Goal: Task Accomplishment & Management: Use online tool/utility

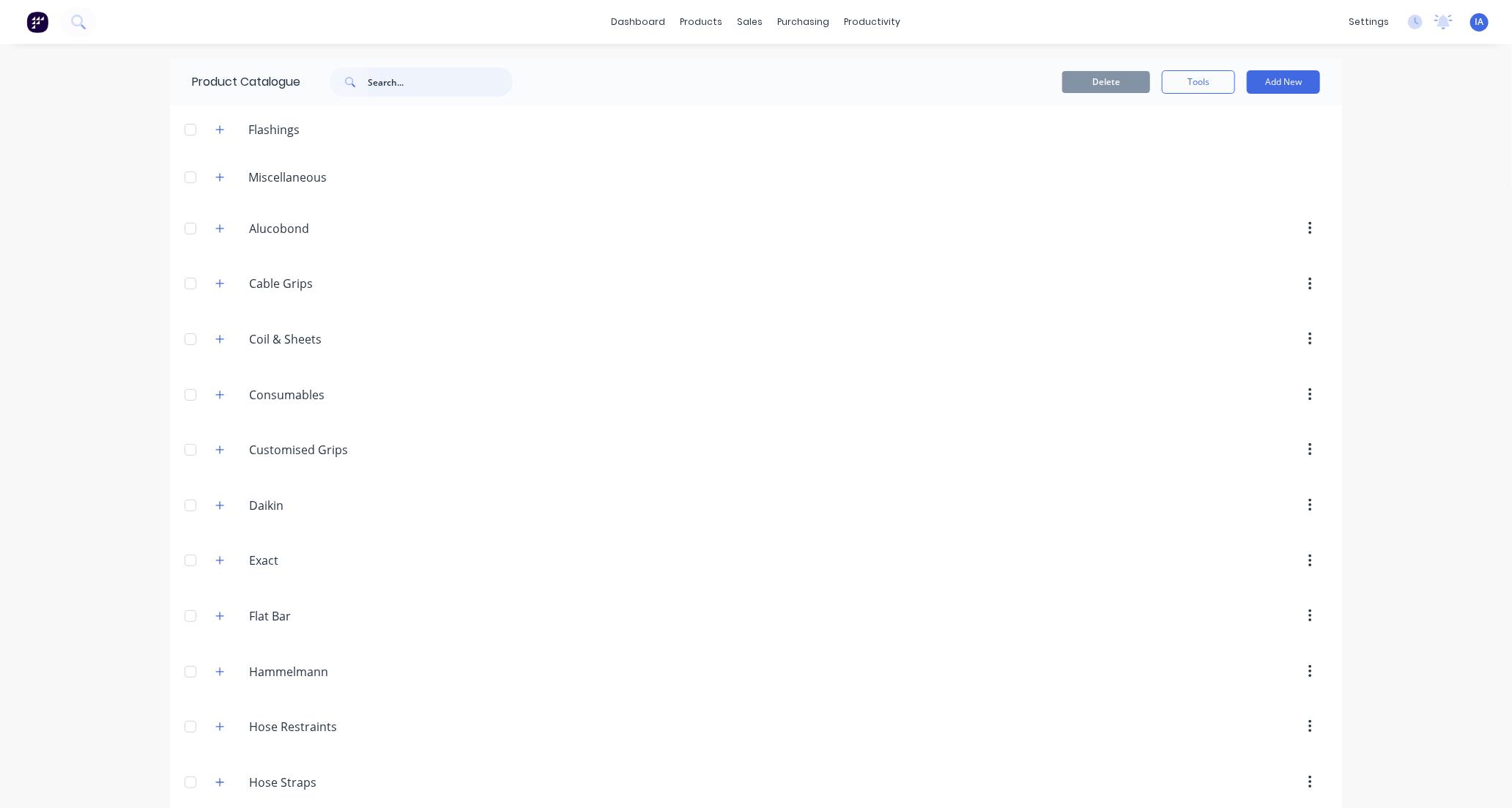
click at [387, 77] on input "text" at bounding box center [440, 82] width 145 height 29
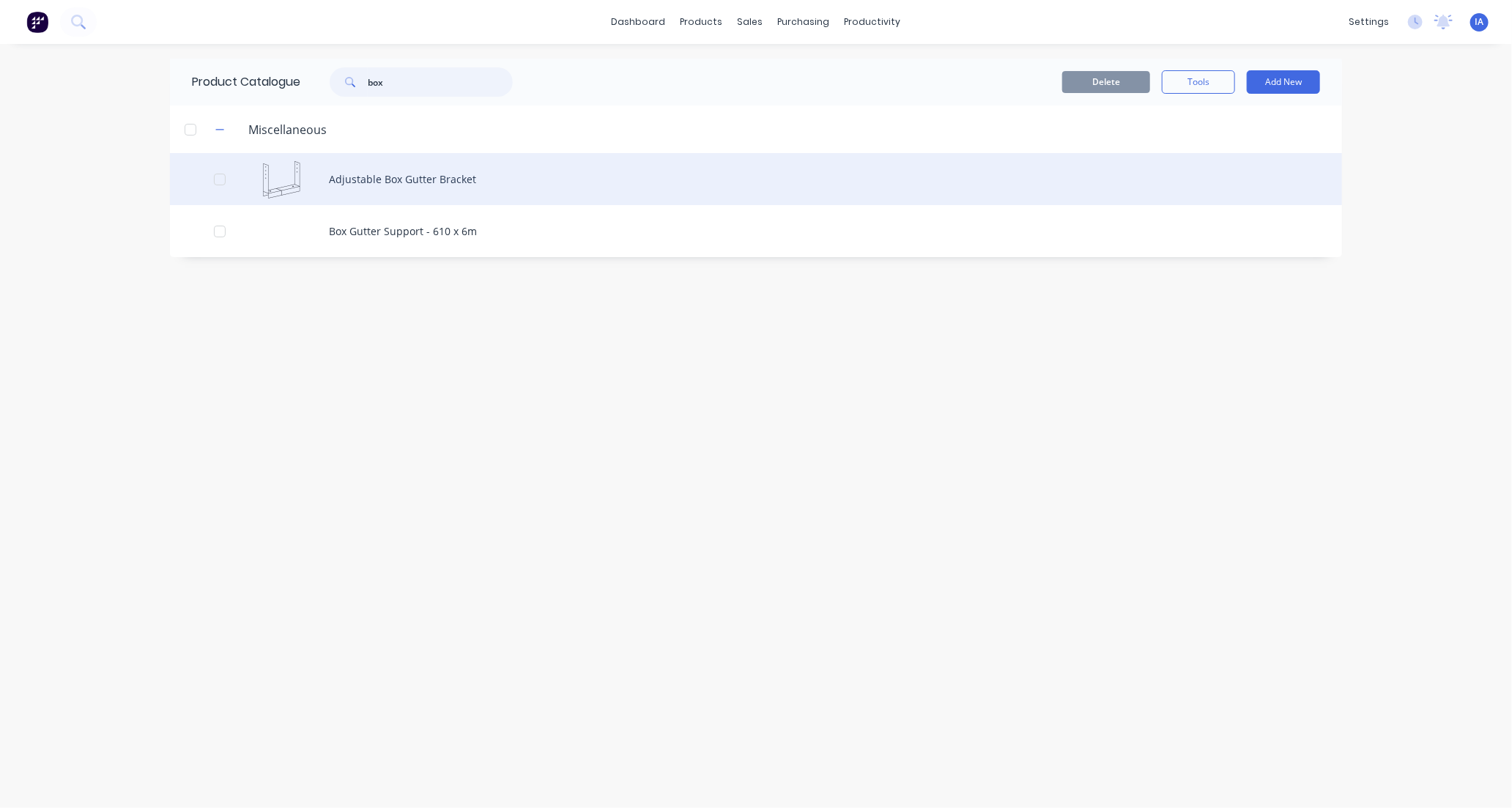
type input "box"
click at [488, 180] on div "Adjustable Box Gutter Bracket" at bounding box center [756, 179] width 1172 height 52
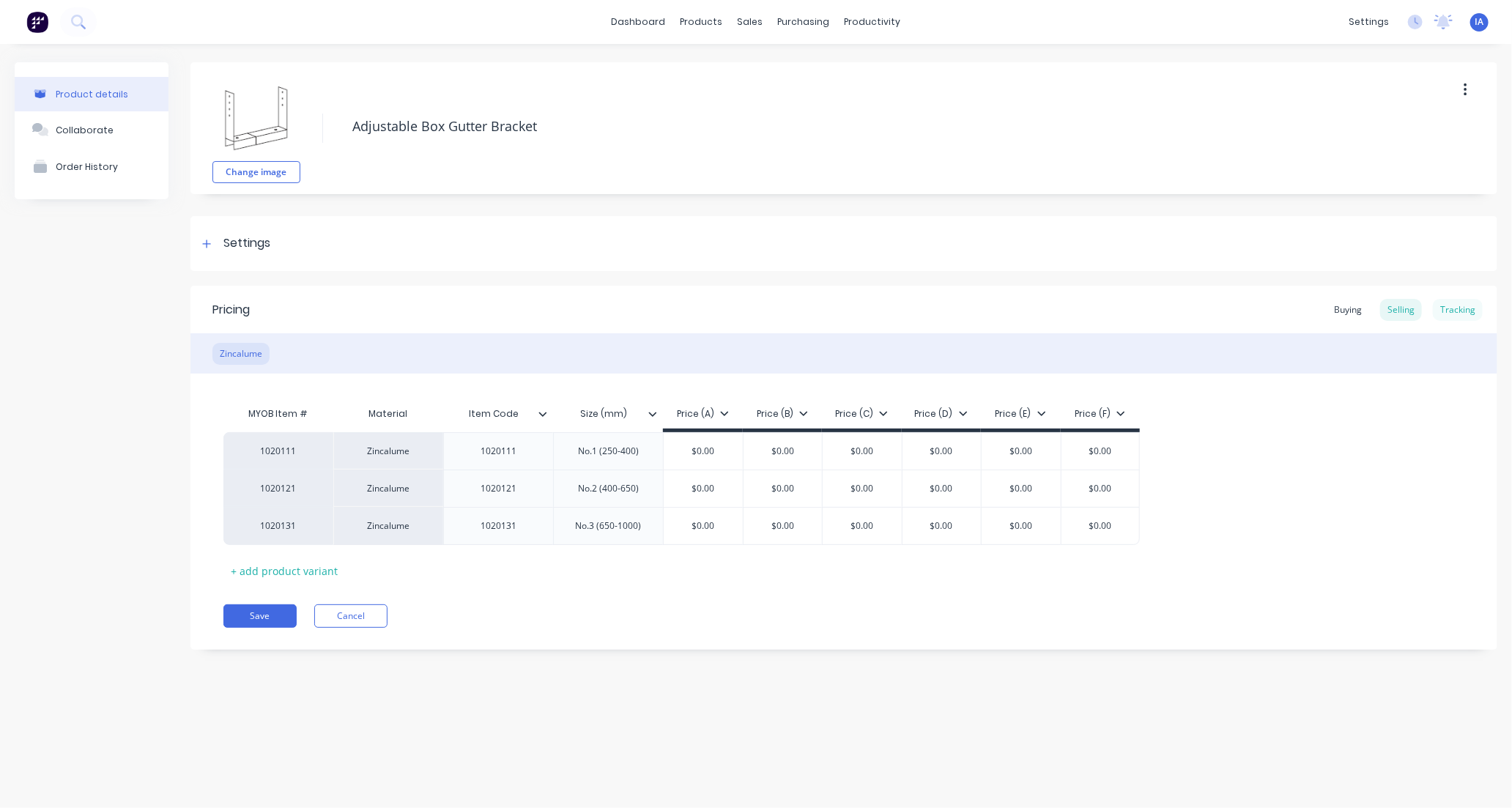
click at [1459, 309] on div "Tracking" at bounding box center [1458, 310] width 49 height 22
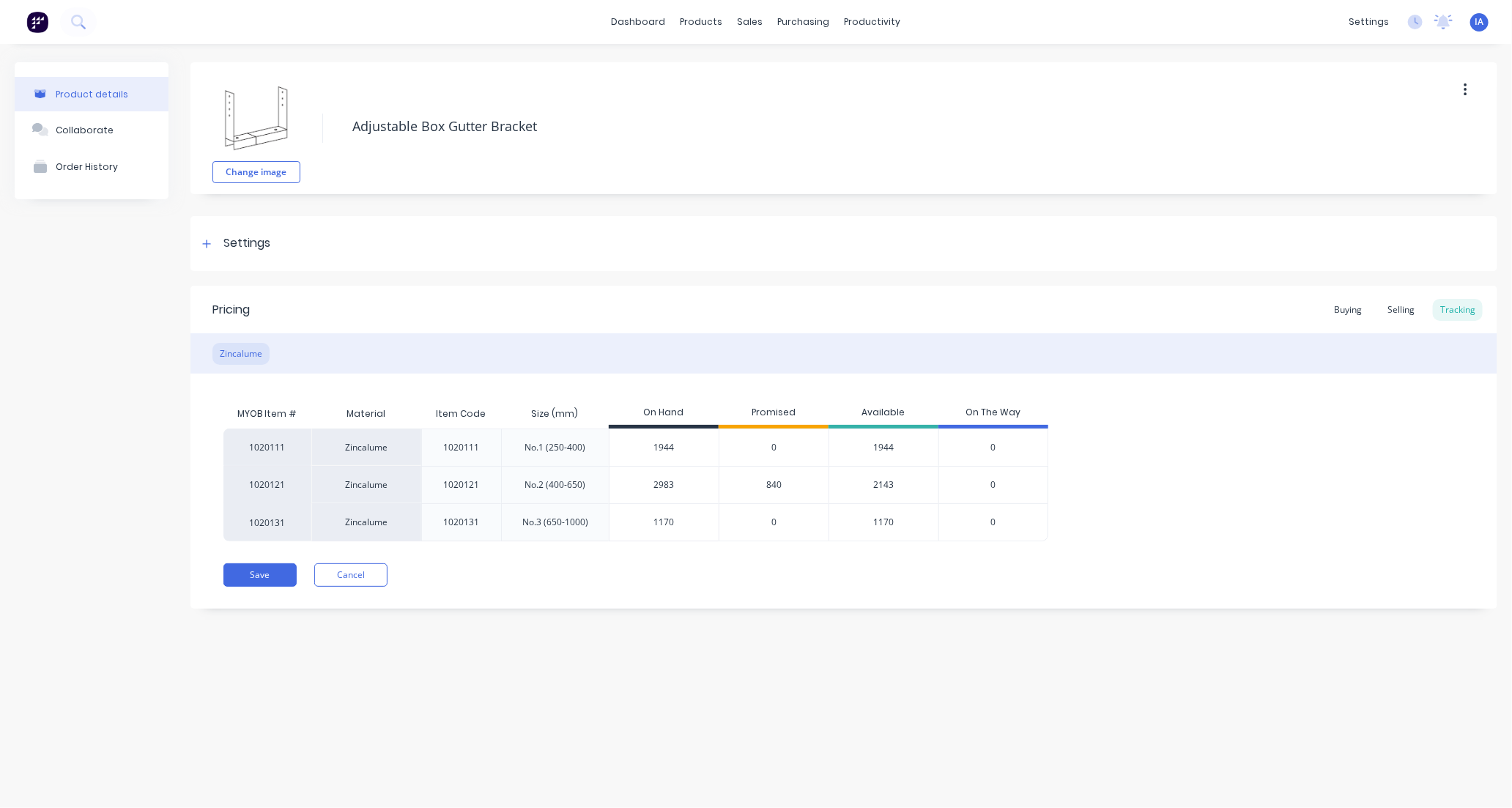
click at [650, 486] on input "2983" at bounding box center [664, 484] width 109 height 13
type input "3583"
click at [866, 698] on div "Product details Collaborate Order History Change image Adjustable Box Gutter Br…" at bounding box center [756, 411] width 1512 height 735
click at [279, 577] on button "Save" at bounding box center [260, 576] width 73 height 24
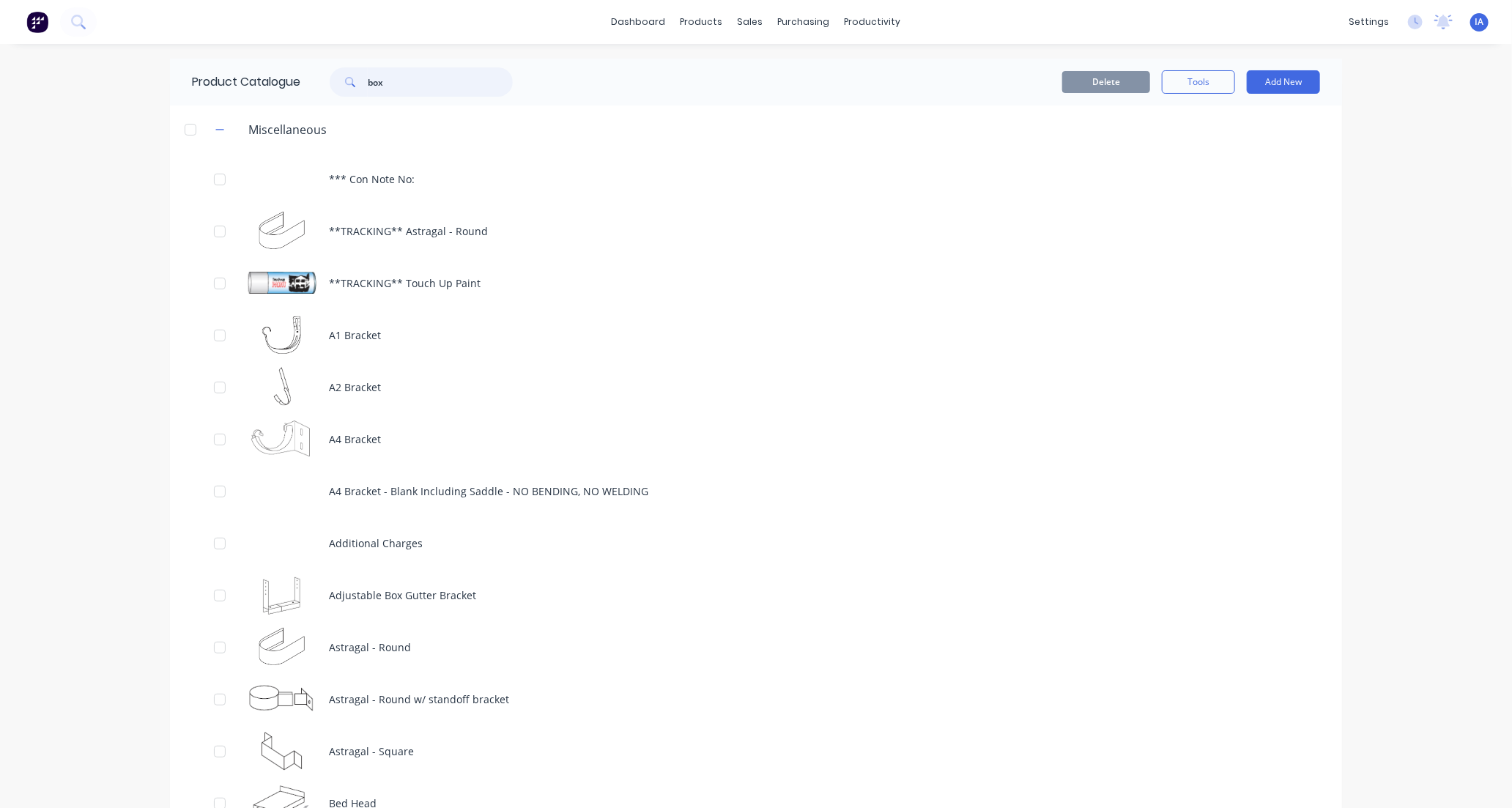
click at [404, 71] on input "box" at bounding box center [440, 82] width 145 height 29
type input "b"
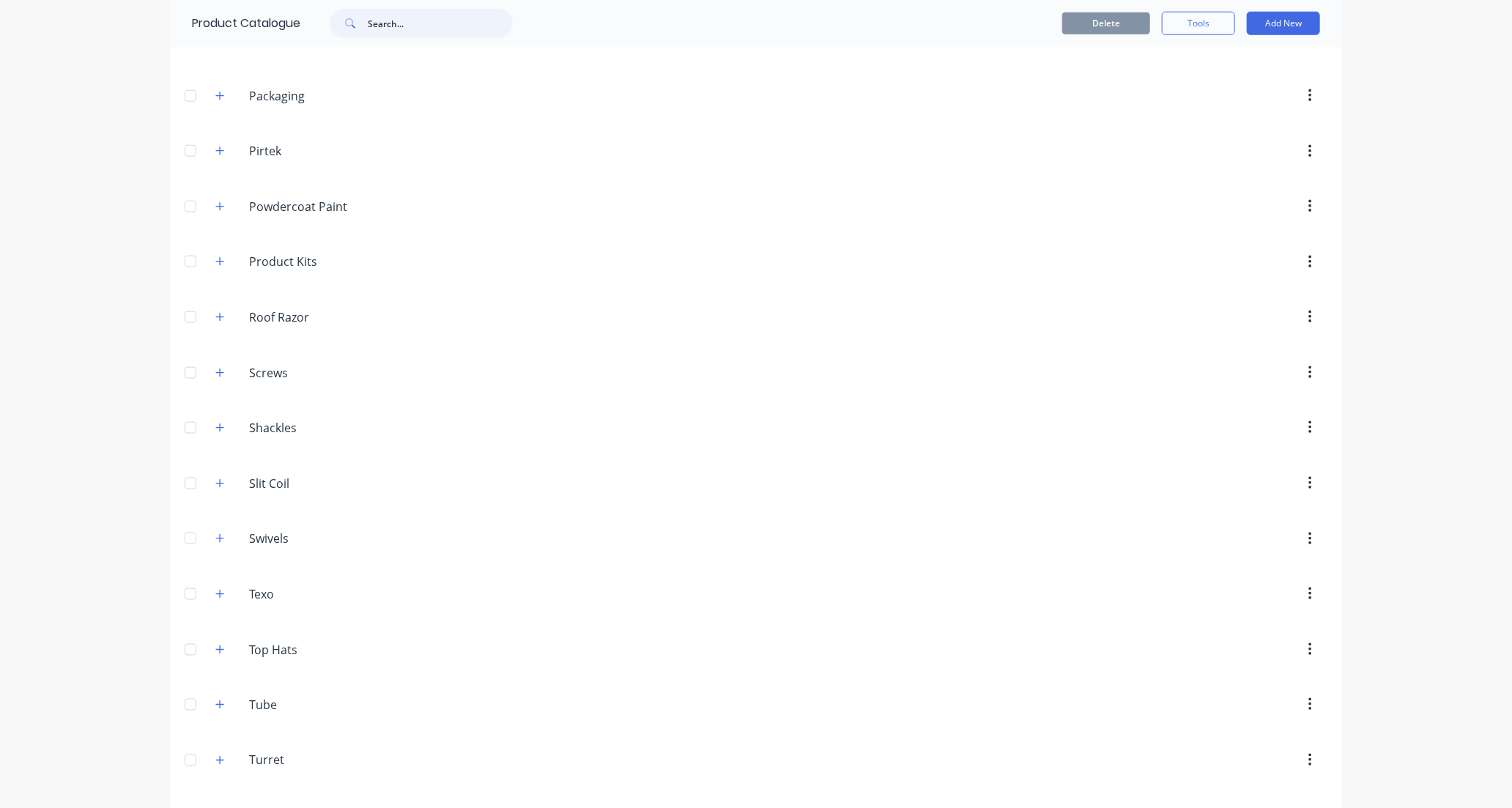
scroll to position [977, 0]
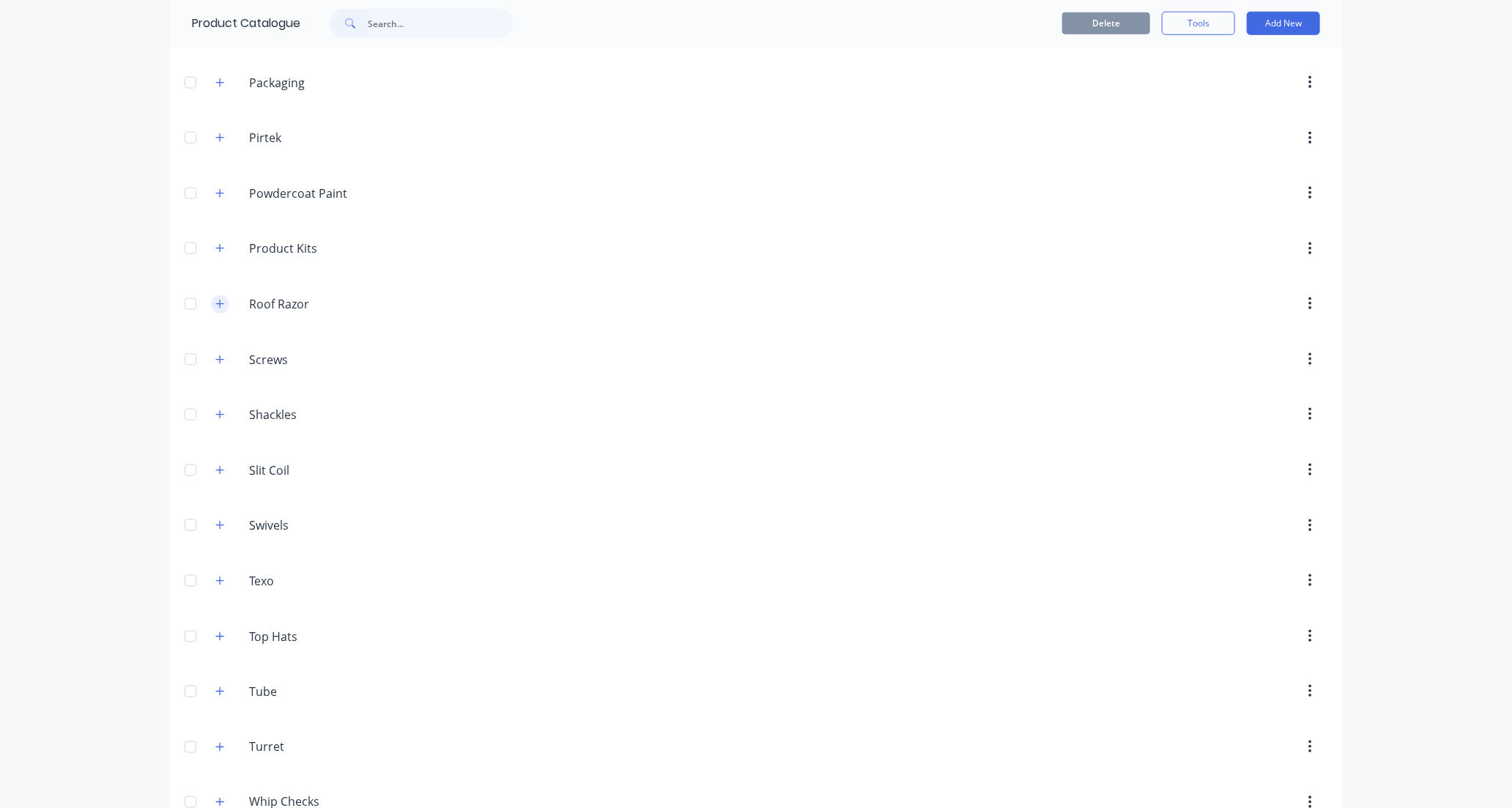
click at [218, 310] on button "button" at bounding box center [220, 304] width 18 height 18
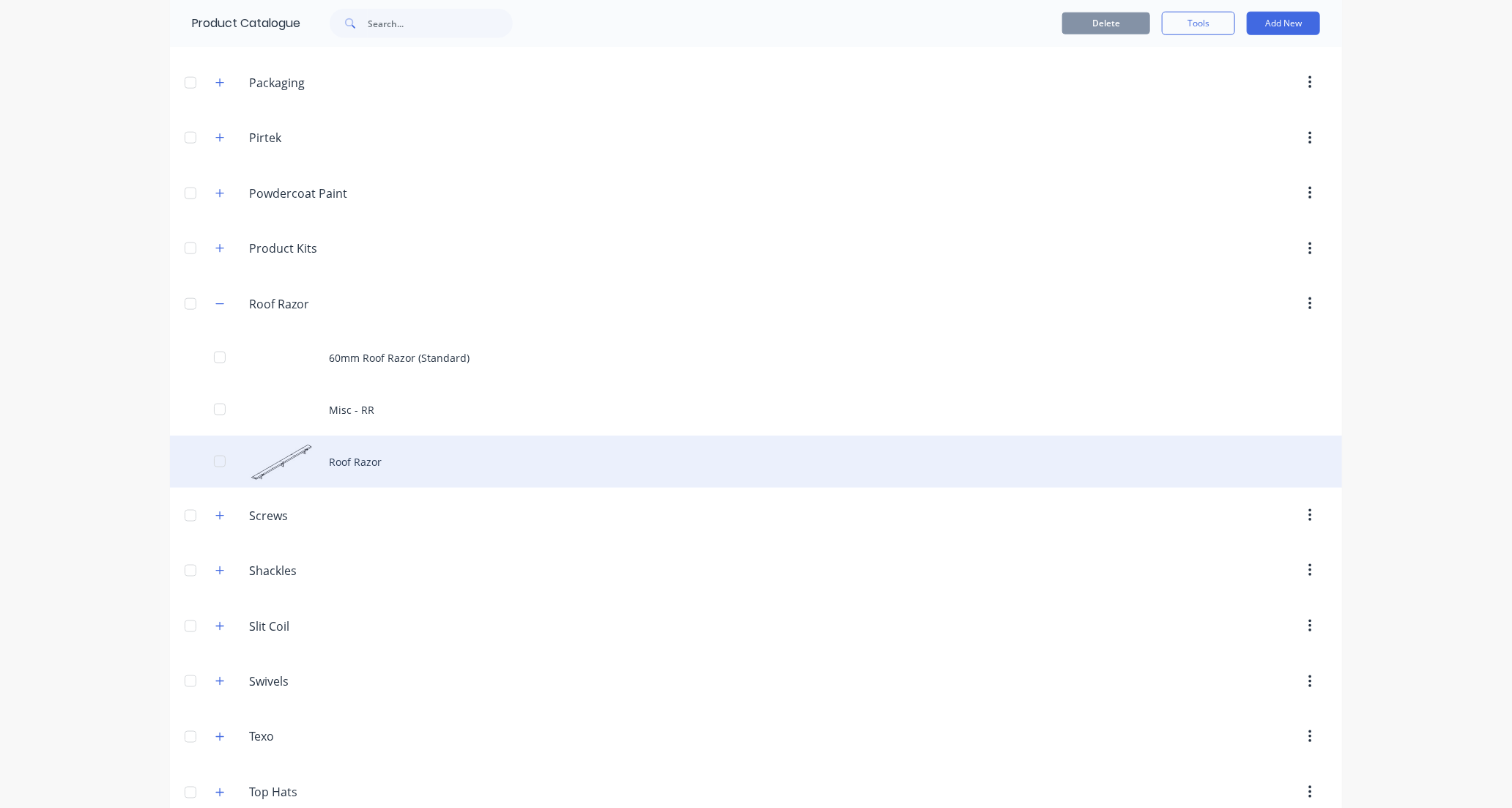
click at [455, 456] on div "Roof Razor" at bounding box center [756, 462] width 1172 height 52
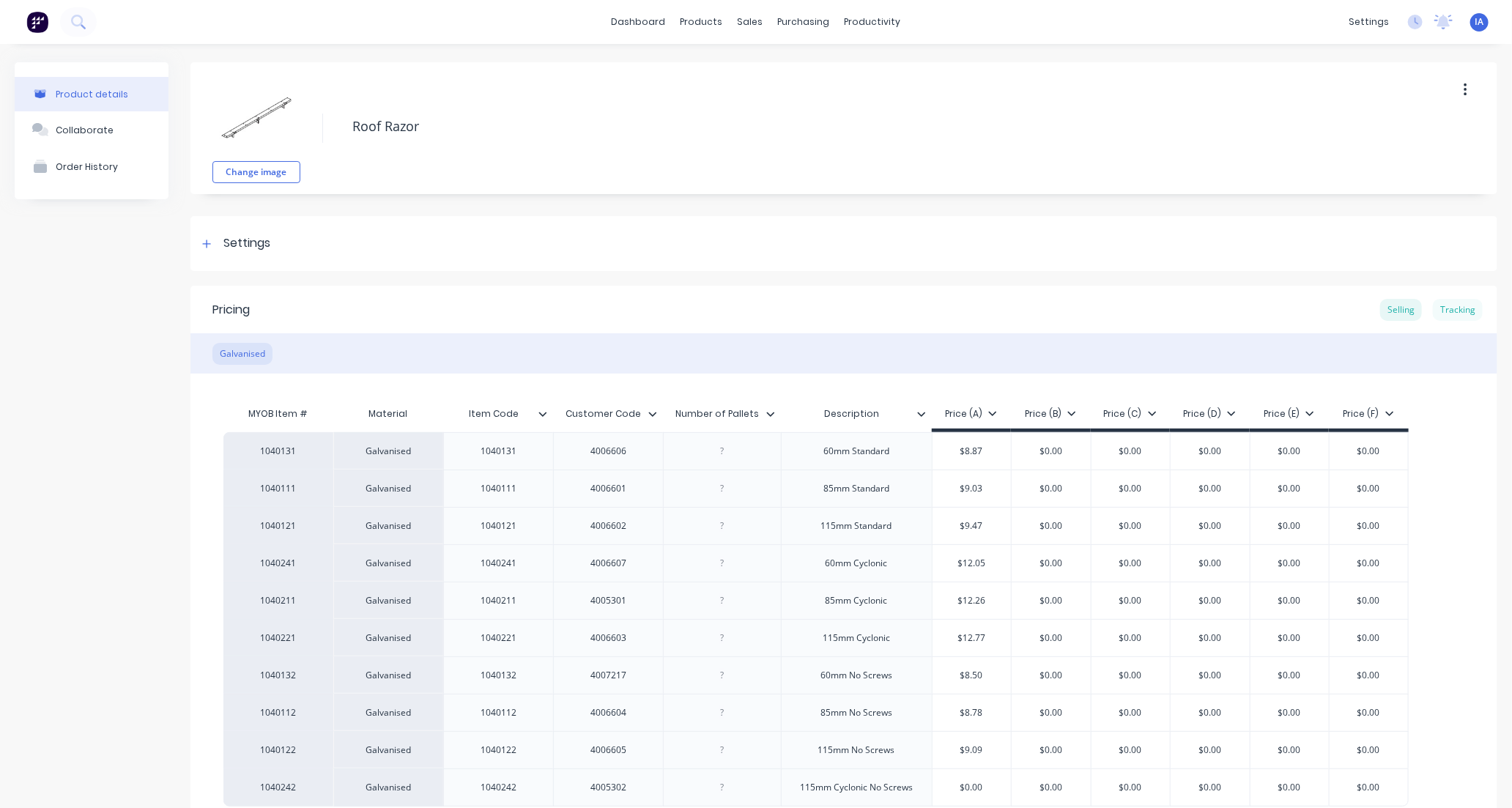
click at [1437, 309] on div "Tracking" at bounding box center [1458, 310] width 49 height 22
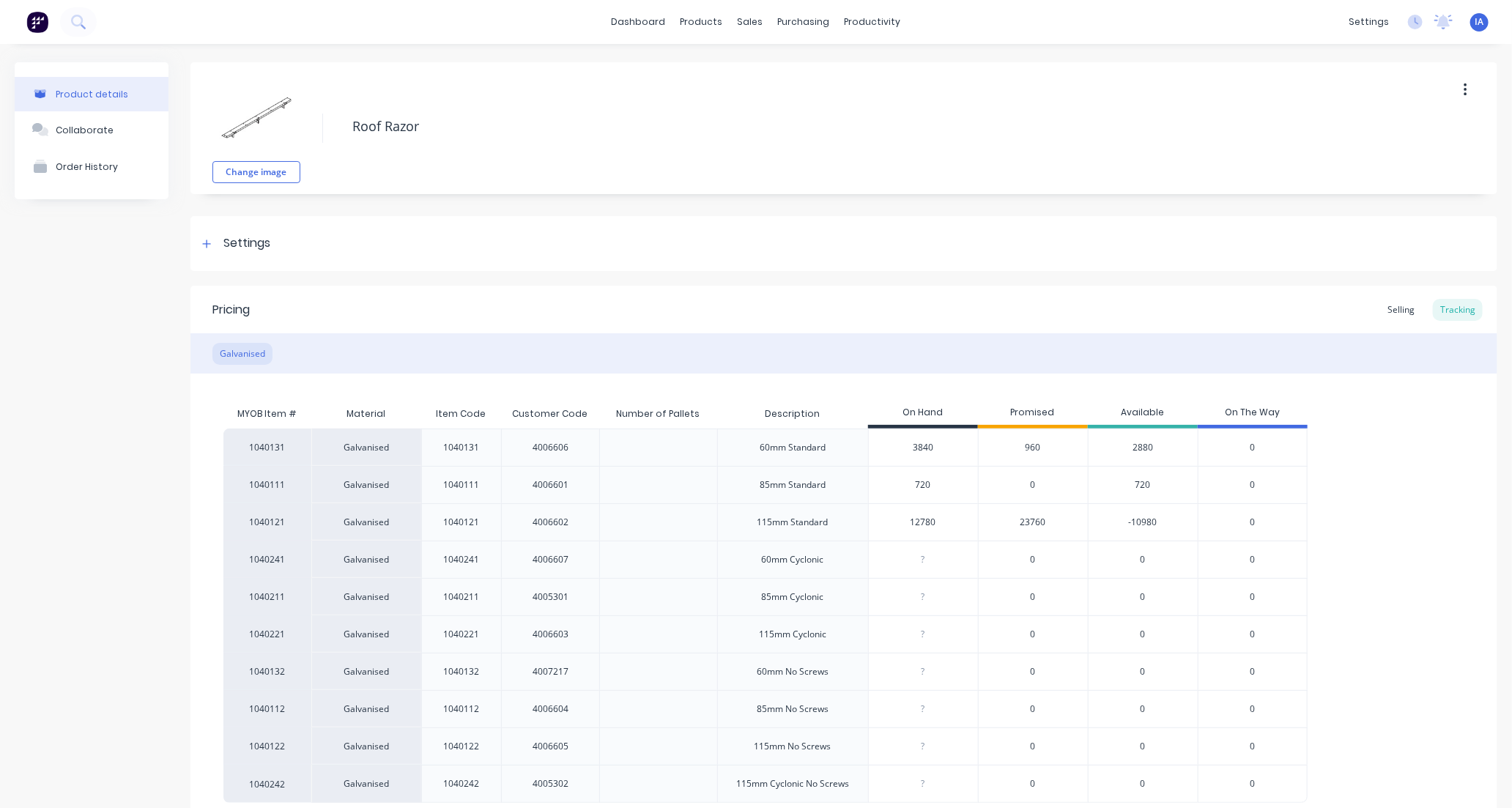
drag, startPoint x: 917, startPoint y: 524, endPoint x: 1011, endPoint y: 511, distance: 94.9
click at [918, 524] on input "12780" at bounding box center [923, 522] width 109 height 13
type input "14220"
click at [1419, 612] on div "1040131 Galvanised 1040131 4006606 60mm Standard 3840 960 2880 0 1040111 Galvan…" at bounding box center [844, 616] width 1241 height 375
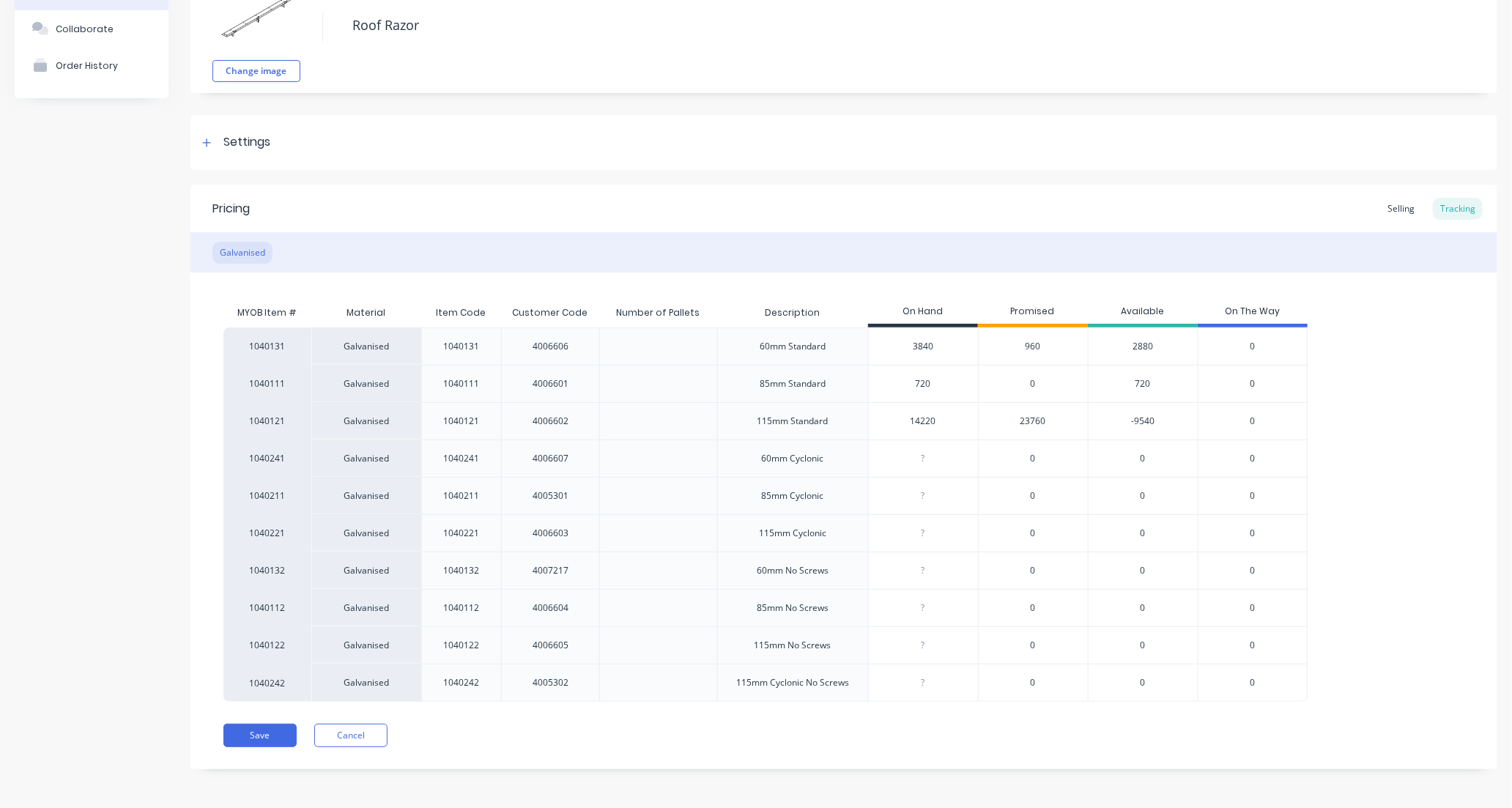
scroll to position [104, 0]
click at [265, 734] on button "Save" at bounding box center [260, 734] width 73 height 24
